Goal: Use online tool/utility

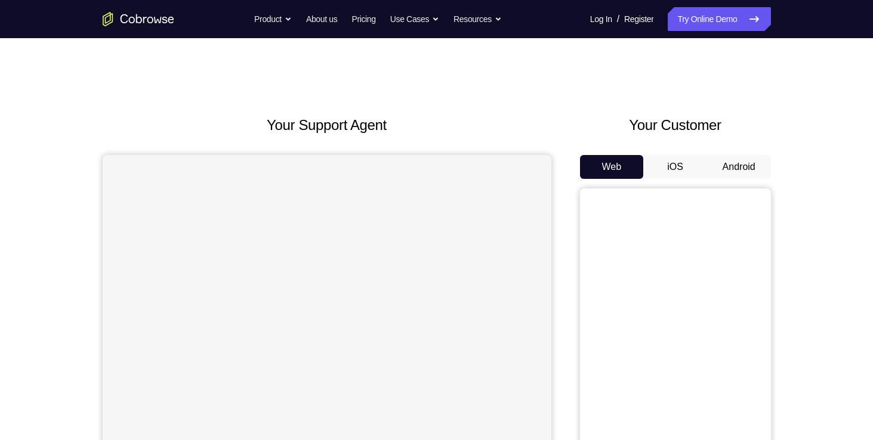
click at [703, 171] on button "iOS" at bounding box center [675, 167] width 64 height 24
click at [748, 162] on button "Android" at bounding box center [739, 167] width 64 height 24
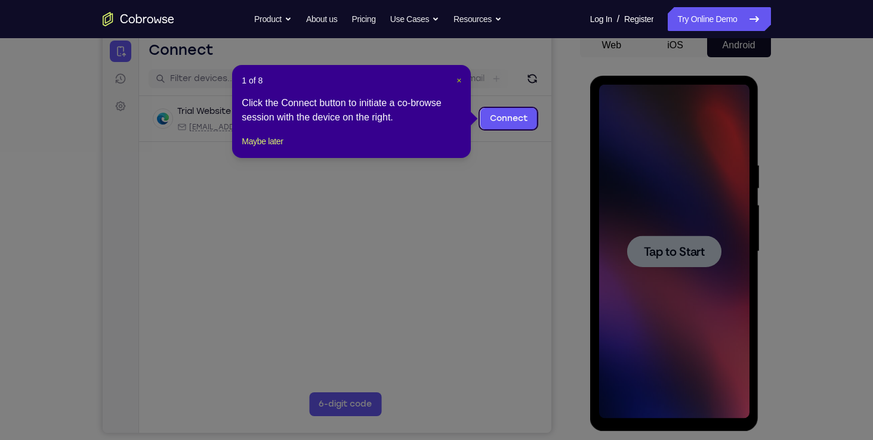
click at [458, 81] on span "×" at bounding box center [458, 81] width 5 height 10
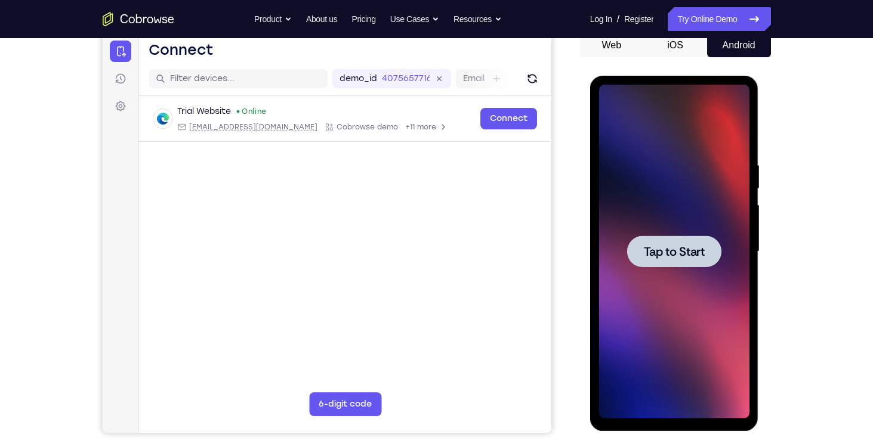
click at [642, 246] on div at bounding box center [674, 252] width 94 height 32
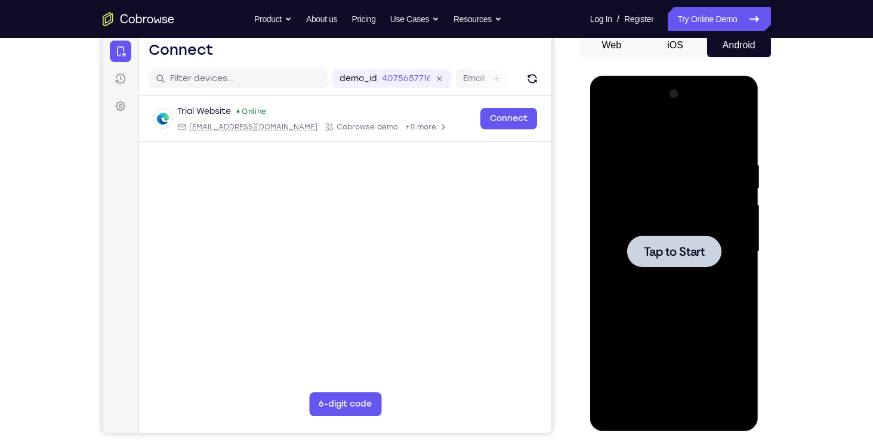
click at [683, 246] on span "Tap to Start" at bounding box center [674, 252] width 61 height 12
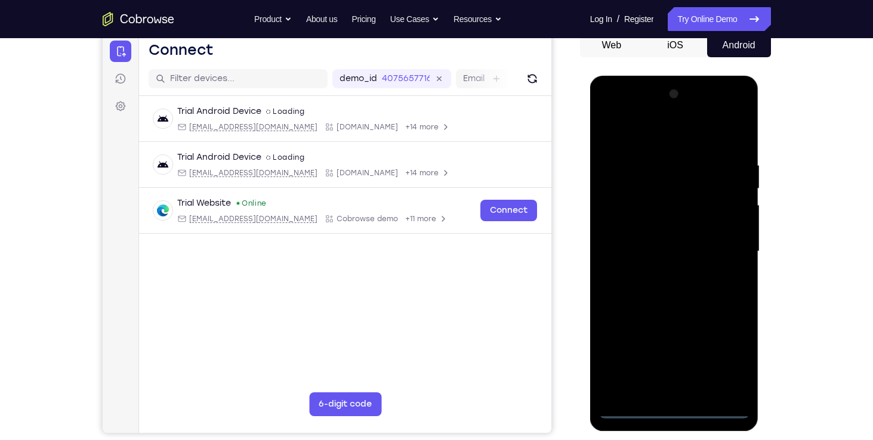
click at [673, 408] on div at bounding box center [674, 252] width 150 height 334
click at [676, 406] on div at bounding box center [674, 252] width 150 height 334
click at [729, 361] on div at bounding box center [674, 252] width 150 height 334
click at [605, 111] on div at bounding box center [674, 252] width 150 height 334
click at [728, 241] on div at bounding box center [674, 252] width 150 height 334
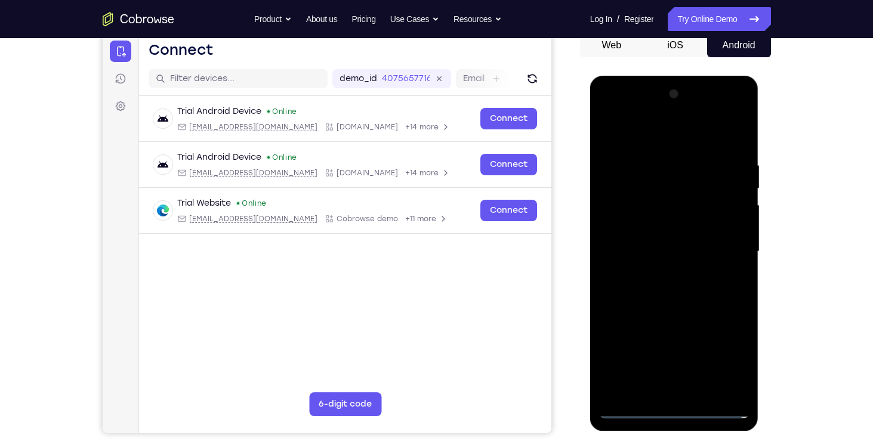
click at [686, 393] on div at bounding box center [674, 252] width 150 height 334
click at [661, 245] on div at bounding box center [674, 252] width 150 height 334
click at [666, 226] on div at bounding box center [674, 252] width 150 height 334
click at [669, 251] on div at bounding box center [674, 252] width 150 height 334
click at [735, 151] on div at bounding box center [674, 252] width 150 height 334
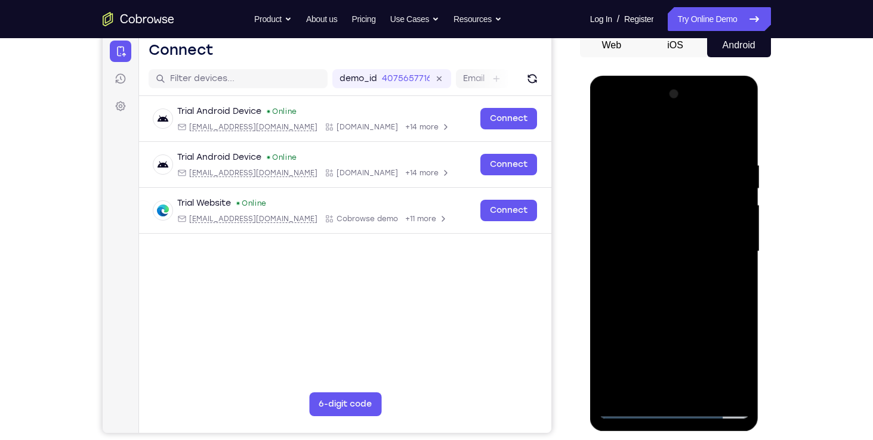
click at [703, 395] on div at bounding box center [674, 252] width 150 height 334
click at [695, 307] on div at bounding box center [674, 252] width 150 height 334
click at [683, 245] on div at bounding box center [674, 252] width 150 height 334
click at [640, 390] on div at bounding box center [674, 252] width 150 height 334
click at [733, 282] on div at bounding box center [674, 252] width 150 height 334
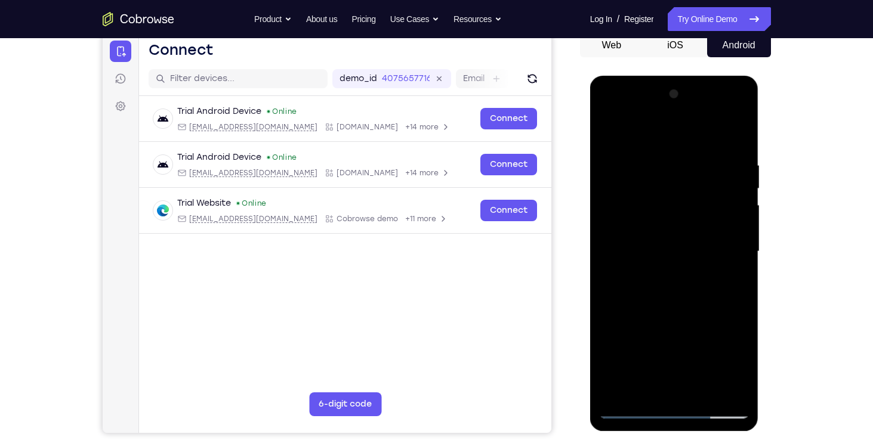
drag, startPoint x: 652, startPoint y: 137, endPoint x: 648, endPoint y: 52, distance: 84.2
click at [648, 76] on html "Online web based iOS Simulators and Android Emulators. Run iPhone, iPad, Mobile…" at bounding box center [675, 255] width 170 height 358
click at [608, 136] on div at bounding box center [674, 252] width 150 height 334
click at [710, 273] on div at bounding box center [674, 252] width 150 height 334
click at [654, 369] on div at bounding box center [674, 252] width 150 height 334
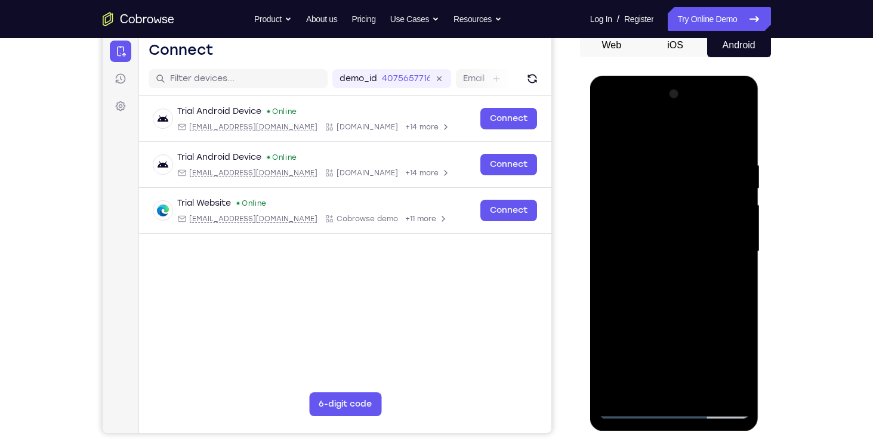
click at [654, 369] on div at bounding box center [674, 252] width 150 height 334
click at [614, 138] on div at bounding box center [674, 252] width 150 height 334
click at [656, 301] on div at bounding box center [674, 252] width 150 height 334
click at [638, 390] on div at bounding box center [674, 252] width 150 height 334
click at [691, 302] on div at bounding box center [674, 252] width 150 height 334
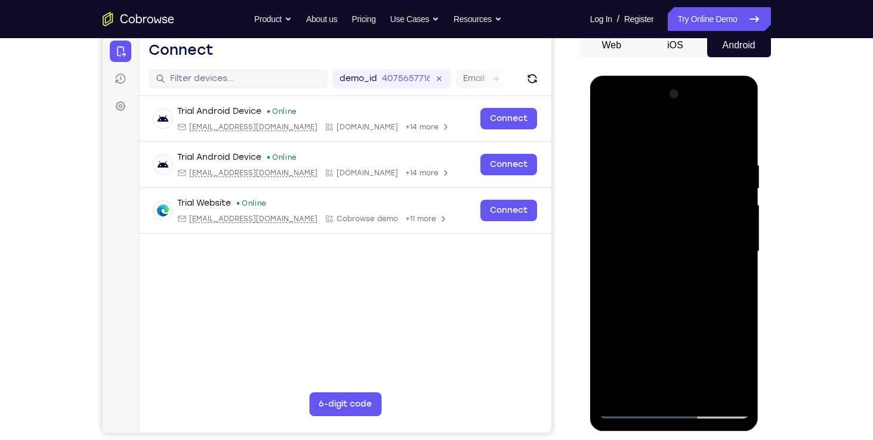
click at [663, 178] on div at bounding box center [674, 252] width 150 height 334
click at [649, 391] on div at bounding box center [674, 252] width 150 height 334
click at [743, 118] on div at bounding box center [674, 252] width 150 height 334
click at [610, 111] on div at bounding box center [674, 252] width 150 height 334
click at [738, 119] on div at bounding box center [674, 252] width 150 height 334
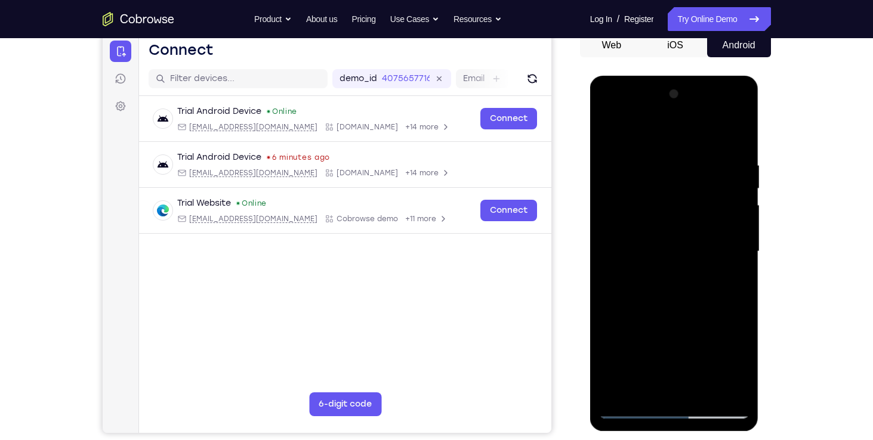
click at [673, 119] on div at bounding box center [674, 252] width 150 height 334
click at [609, 116] on div at bounding box center [674, 252] width 150 height 334
click at [610, 116] on div at bounding box center [674, 252] width 150 height 334
click at [608, 110] on div at bounding box center [674, 252] width 150 height 334
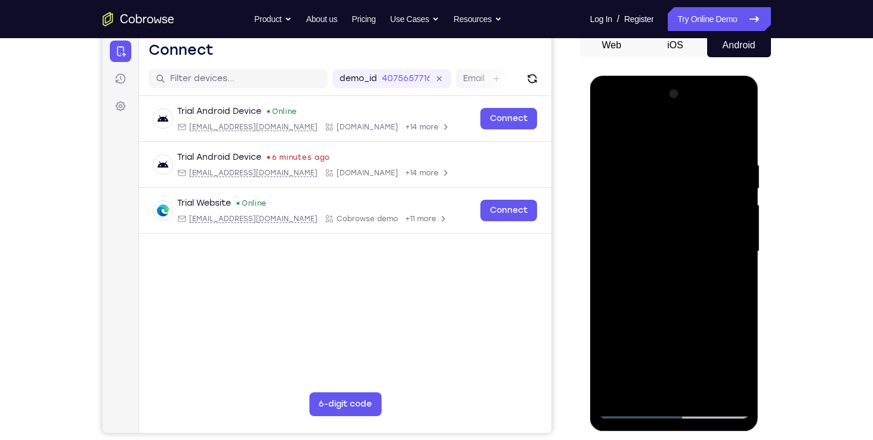
click at [683, 326] on div at bounding box center [674, 252] width 150 height 334
click at [616, 347] on div at bounding box center [674, 252] width 150 height 334
click at [649, 323] on div at bounding box center [674, 252] width 150 height 334
click at [688, 367] on div at bounding box center [674, 252] width 150 height 334
click at [682, 393] on div at bounding box center [674, 252] width 150 height 334
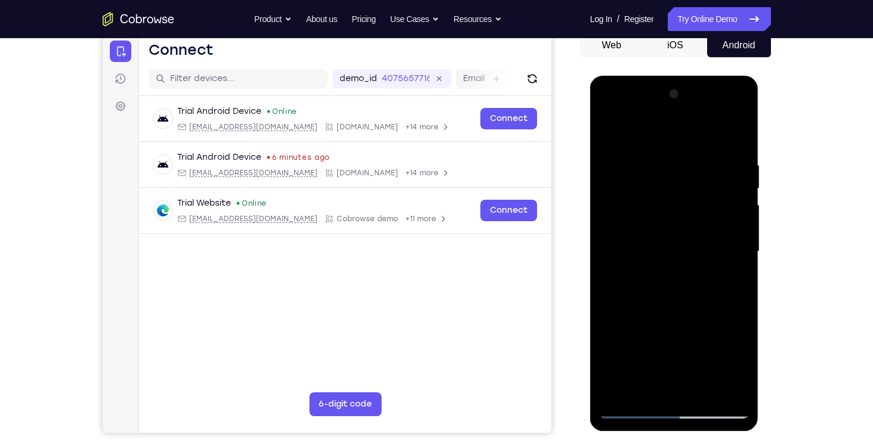
click at [619, 323] on div at bounding box center [674, 252] width 150 height 334
click at [613, 345] on div at bounding box center [674, 252] width 150 height 334
click at [738, 341] on div at bounding box center [674, 252] width 150 height 334
click at [614, 345] on div at bounding box center [674, 252] width 150 height 334
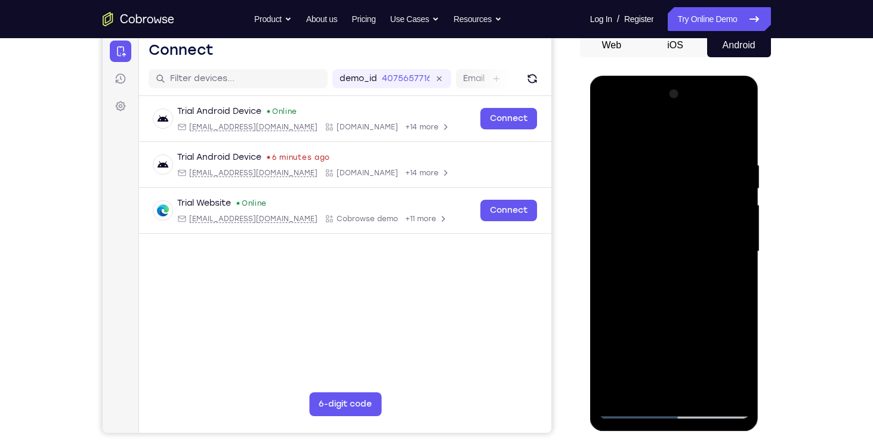
click at [691, 345] on div at bounding box center [674, 252] width 150 height 334
click at [675, 321] on div at bounding box center [674, 252] width 150 height 334
click at [672, 385] on div at bounding box center [674, 252] width 150 height 334
click at [677, 319] on div at bounding box center [674, 252] width 150 height 334
click at [680, 327] on div at bounding box center [674, 252] width 150 height 334
